Goal: Task Accomplishment & Management: Manage account settings

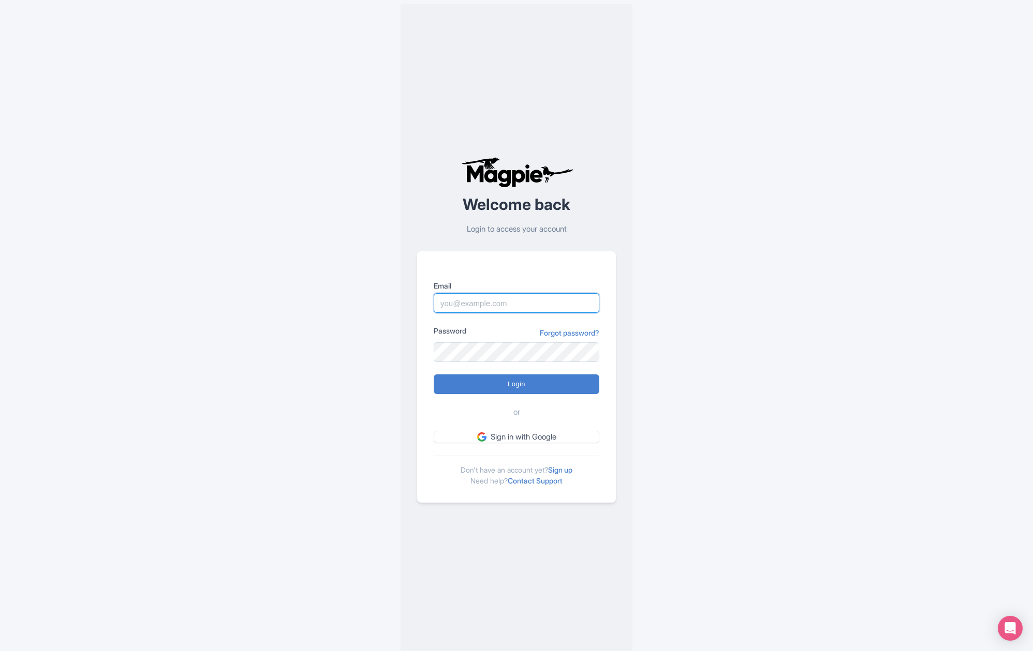
click at [488, 304] on input "Email" at bounding box center [517, 303] width 166 height 20
type input "[PERSON_NAME][EMAIL_ADDRESS][DOMAIN_NAME]"
click at [434, 375] on input "Login" at bounding box center [517, 385] width 166 height 20
type input "Logging in..."
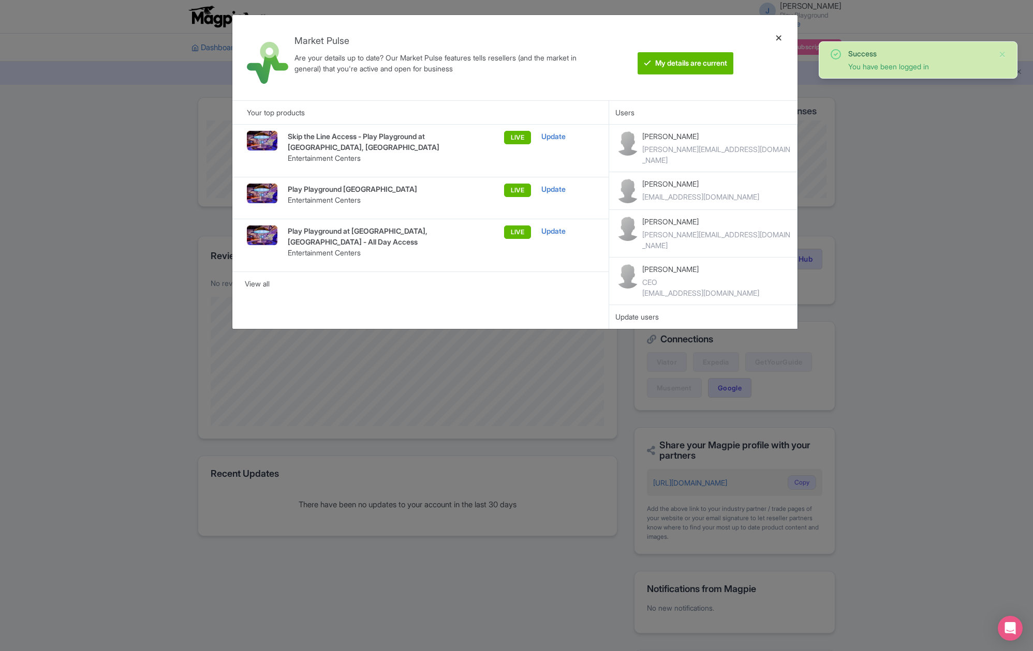
click at [783, 35] on div at bounding box center [778, 57] width 25 height 69
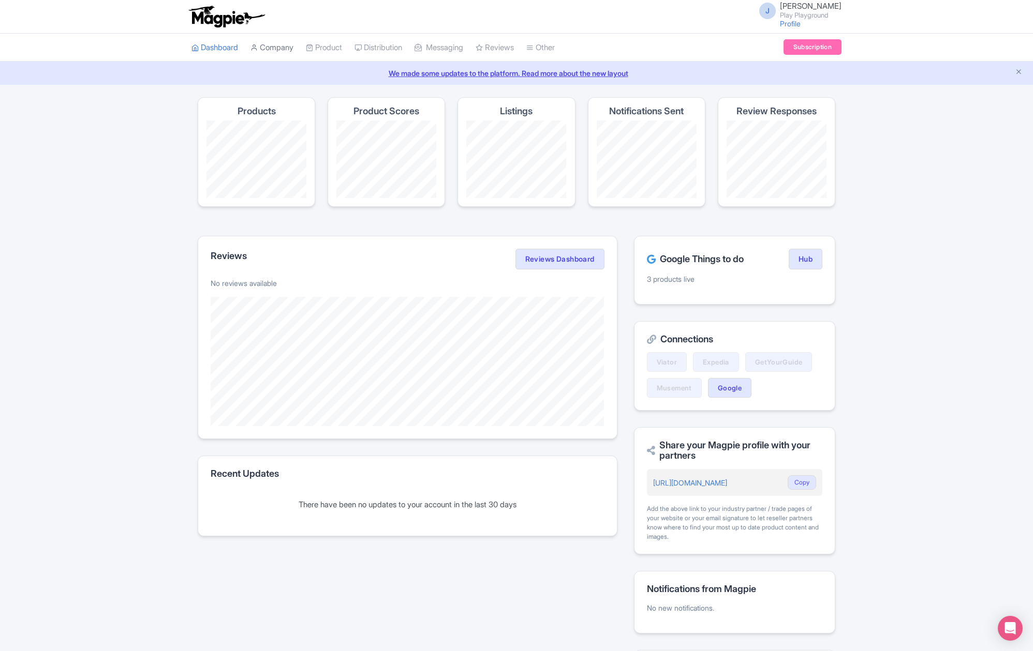
click at [268, 50] on link "Company" at bounding box center [271, 48] width 43 height 28
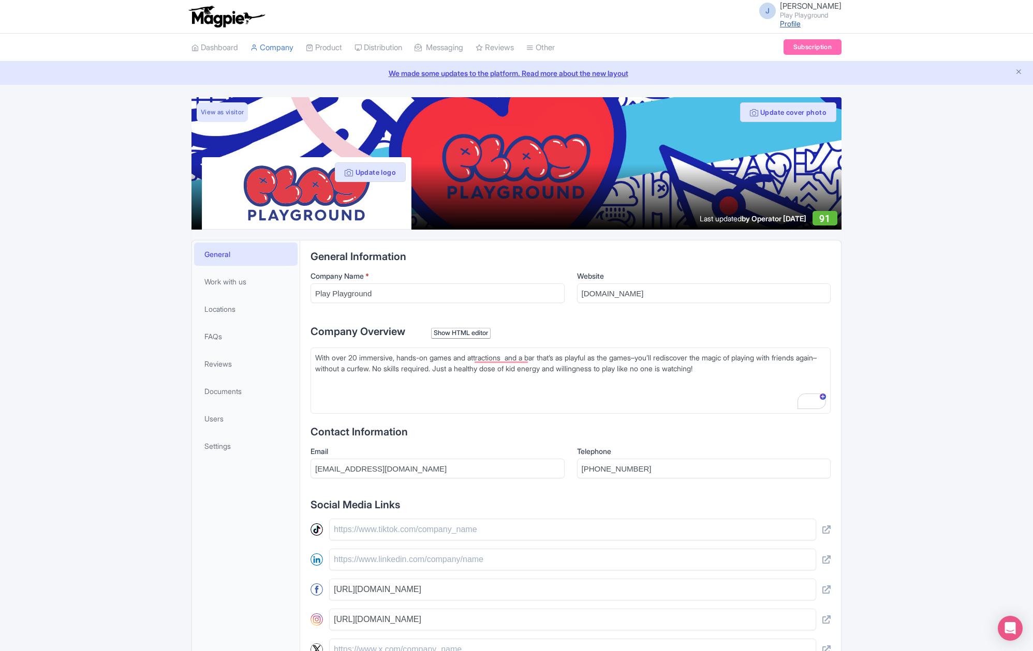
click at [800, 24] on link "Profile" at bounding box center [790, 23] width 21 height 9
click at [220, 445] on span "Settings" at bounding box center [217, 446] width 26 height 11
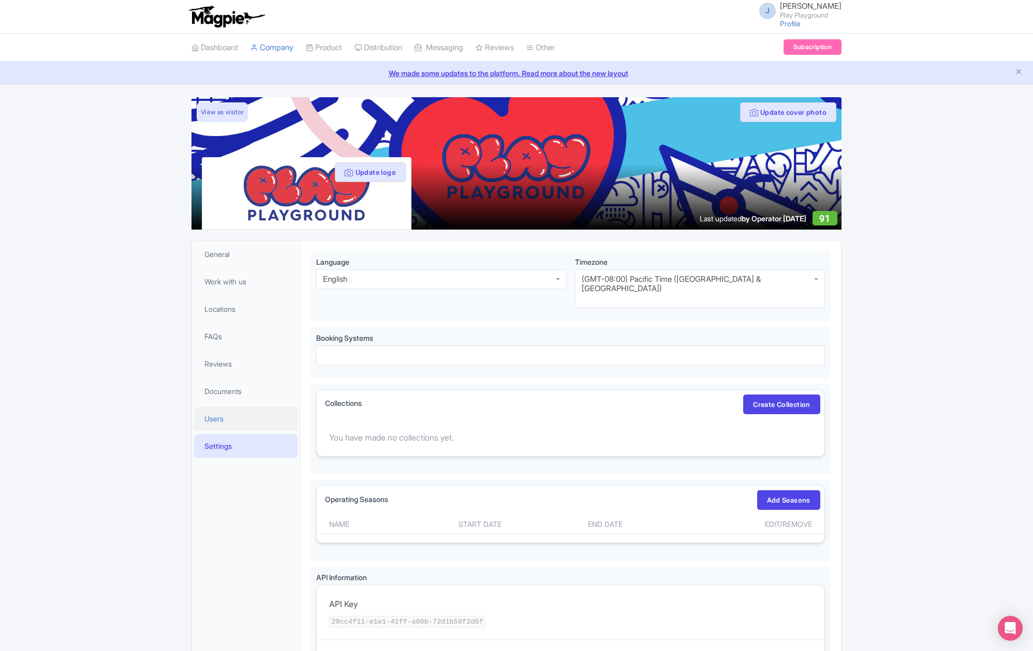
click at [223, 413] on span "Users" at bounding box center [213, 418] width 19 height 11
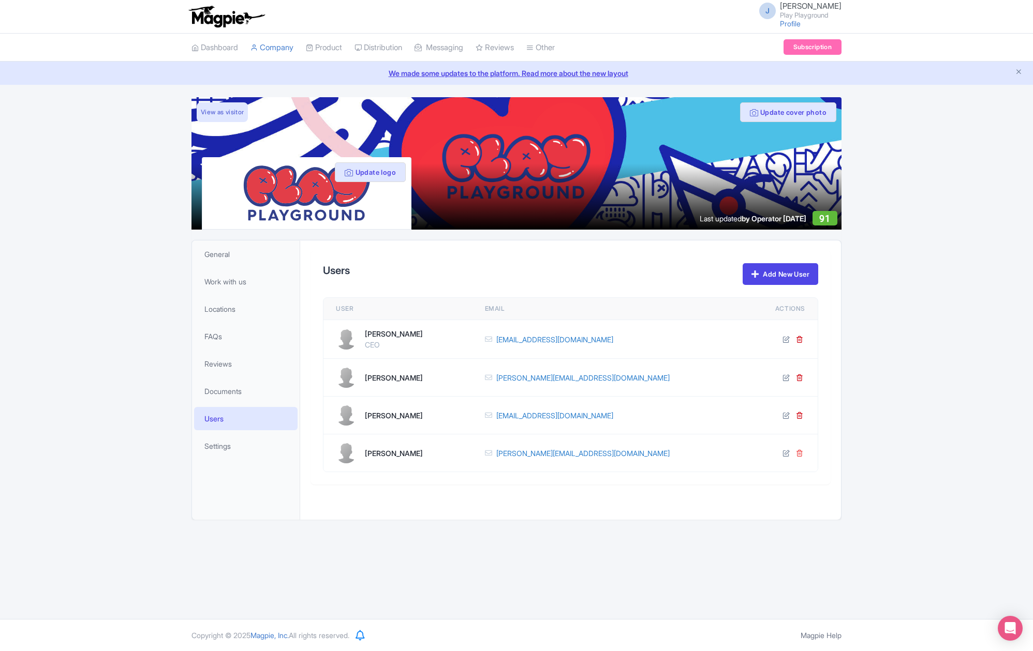
click at [801, 450] on icon at bounding box center [799, 453] width 7 height 7
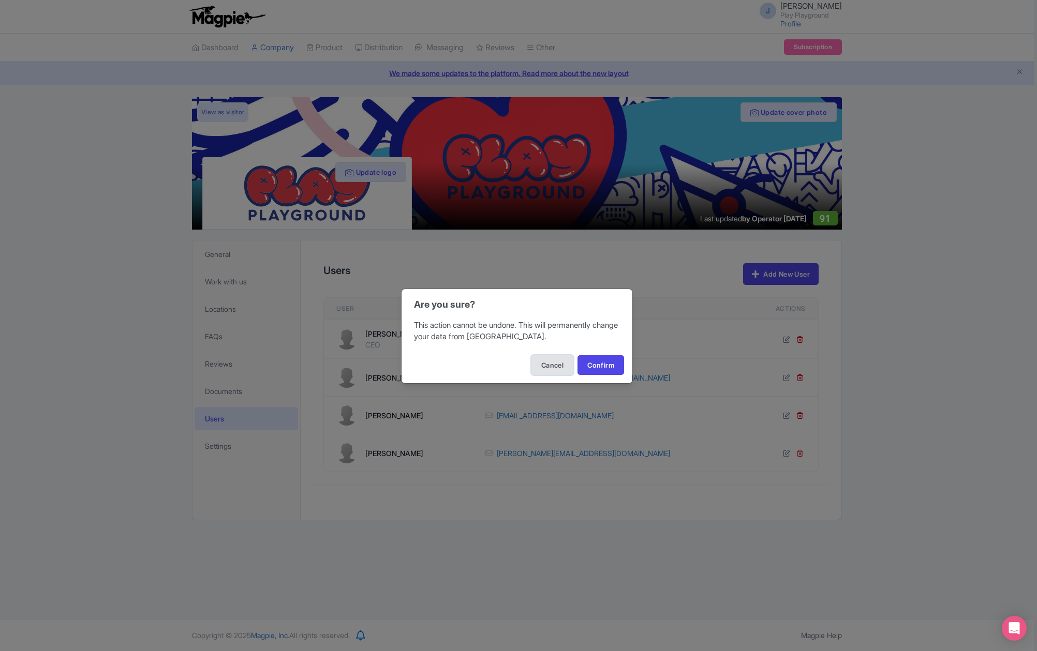
click at [562, 368] on button "Cancel" at bounding box center [552, 365] width 42 height 20
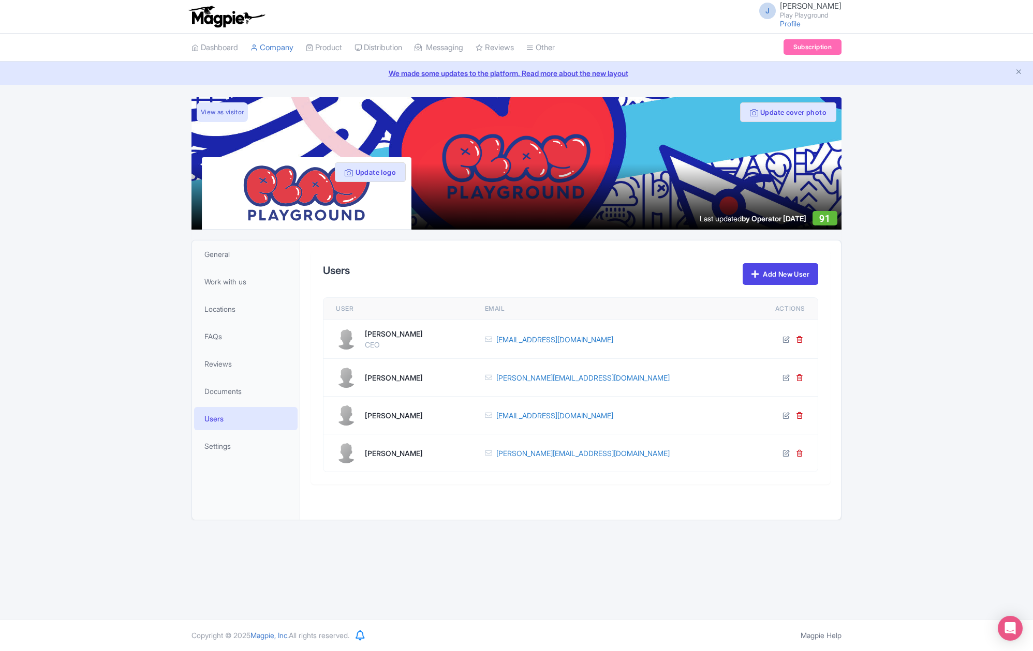
click at [816, 25] on div "J Jason Hancock Play Playground Profile Users Settings Sign out" at bounding box center [797, 16] width 88 height 28
click at [800, 25] on link "Profile" at bounding box center [790, 23] width 21 height 9
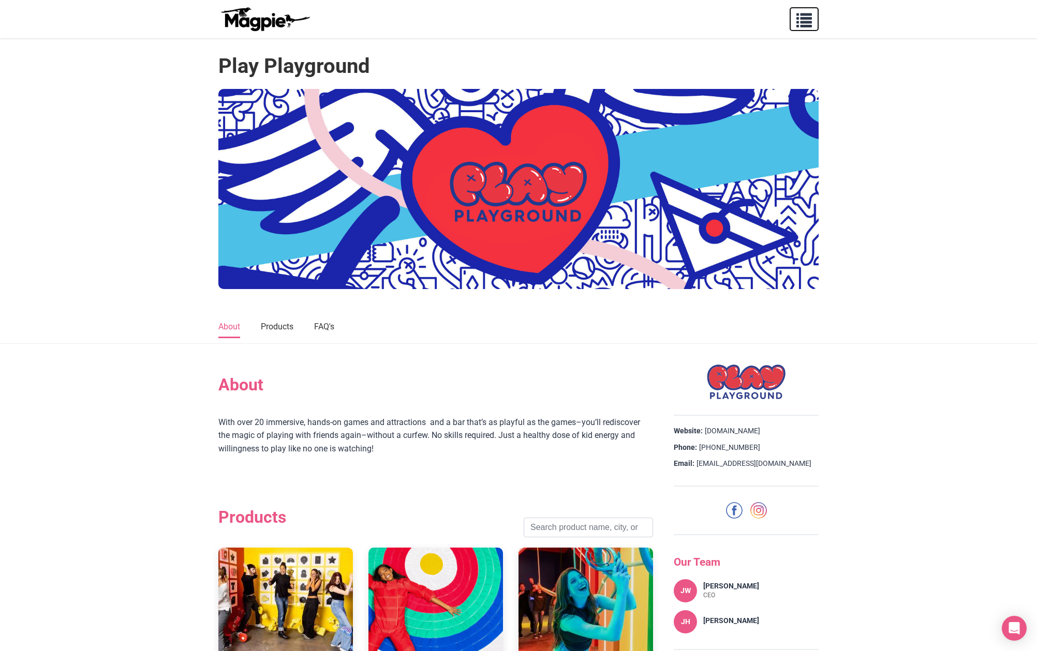
click at [802, 21] on span "button" at bounding box center [804, 18] width 16 height 16
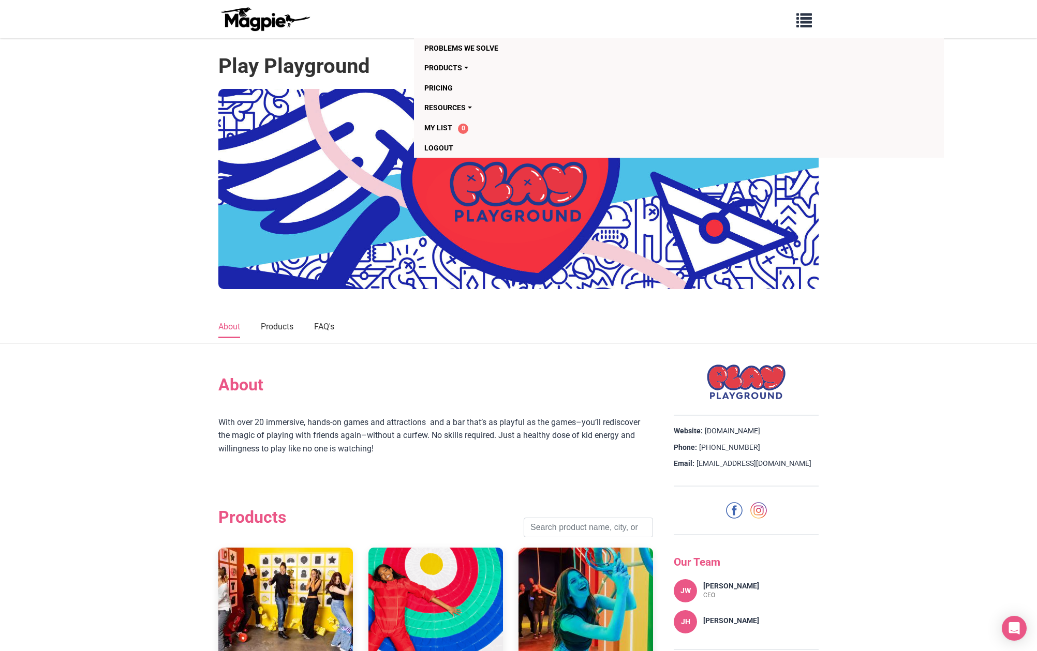
click at [476, 289] on img at bounding box center [518, 189] width 600 height 200
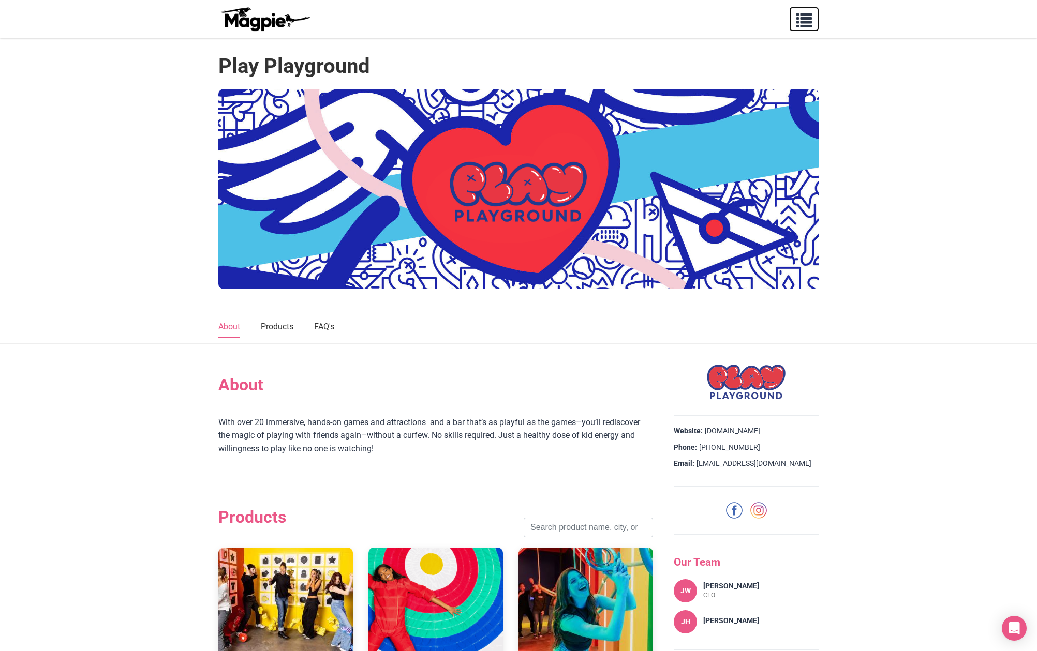
click at [805, 19] on span "button" at bounding box center [804, 18] width 16 height 16
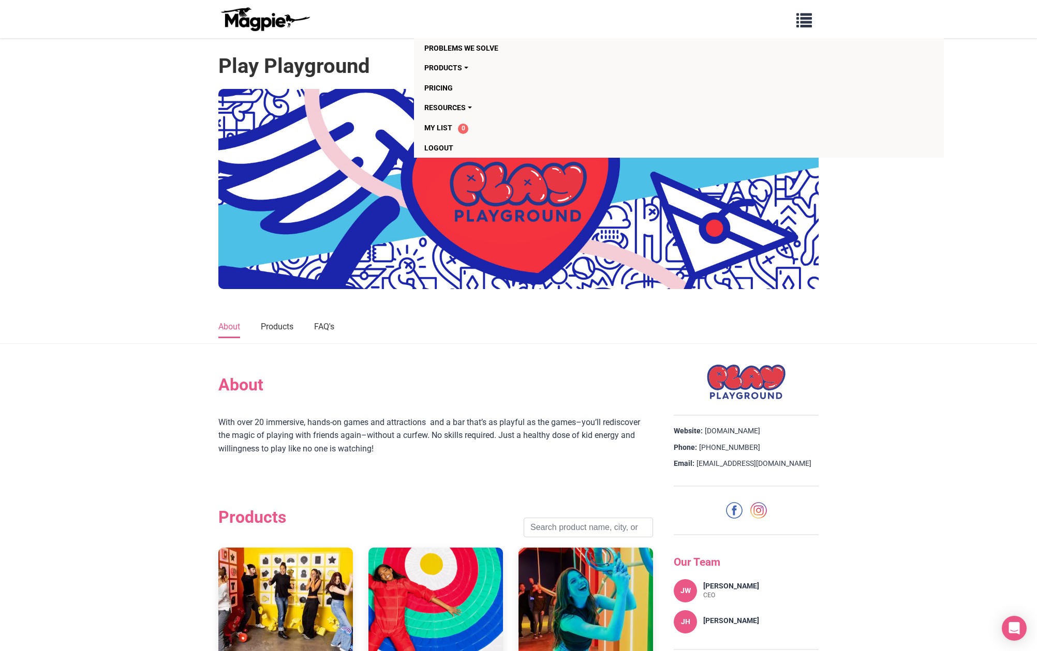
click at [465, 158] on link "Logout" at bounding box center [619, 148] width 390 height 20
